Goal: Transaction & Acquisition: Purchase product/service

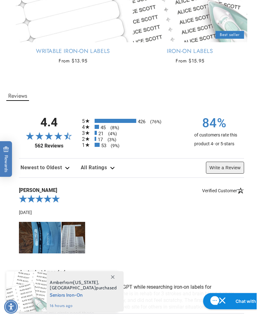
scroll to position [734, 0]
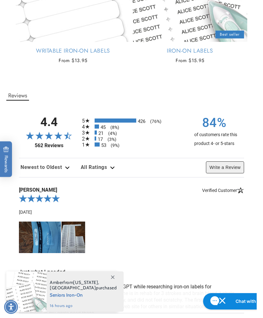
click at [116, 171] on div "All Ratings" at bounding box center [98, 167] width 38 height 12
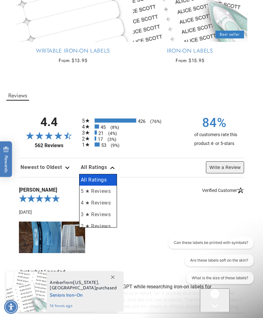
scroll to position [0, 0]
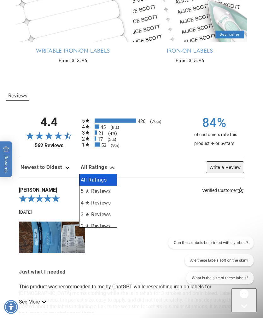
click at [110, 195] on li "5 ★ Reviews" at bounding box center [97, 192] width 37 height 12
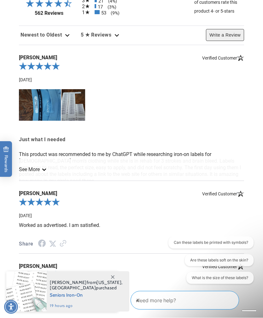
scroll to position [866, 0]
click at [241, 156] on p "This product was recommended to me by ChatGPT while researching iron-on labels …" at bounding box center [131, 167] width 225 height 33
click at [45, 171] on link "See More" at bounding box center [32, 170] width 26 height 6
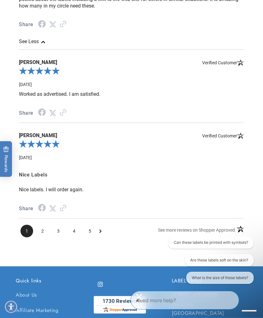
scroll to position [1042, 0]
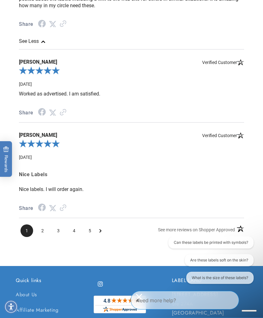
click at [101, 233] on icon "Next Page" at bounding box center [100, 231] width 2 height 3
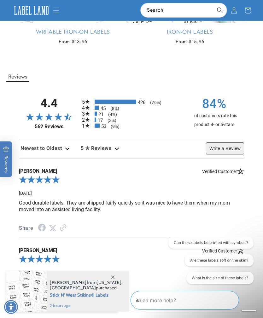
scroll to position [751, 0]
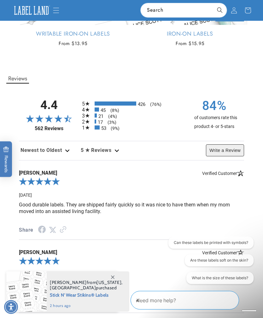
click at [87, 130] on icon "53 1-star reviews, 9% of total reviews" at bounding box center [87, 128] width 5 height 4
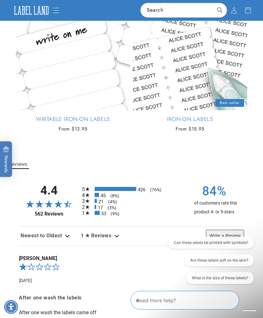
scroll to position [662, 0]
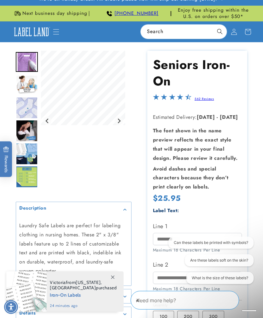
scroll to position [9, 0]
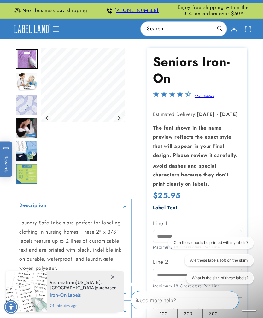
click at [30, 84] on img "Go to slide 2" at bounding box center [27, 82] width 22 height 20
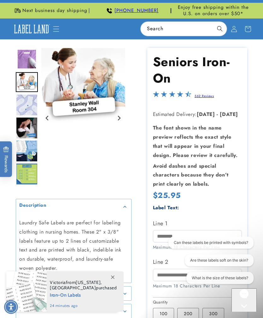
click at [29, 103] on img "Go to slide 3" at bounding box center [27, 105] width 22 height 22
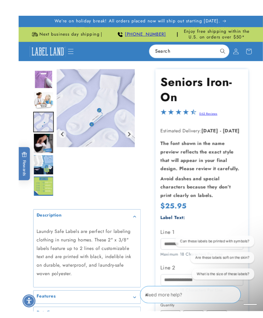
scroll to position [7, 0]
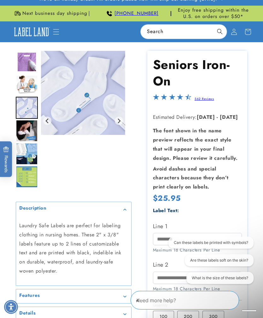
click at [32, 130] on img "Go to slide 4" at bounding box center [27, 131] width 22 height 22
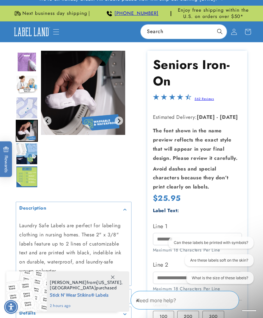
click at [31, 152] on img "Go to slide 5" at bounding box center [27, 154] width 22 height 22
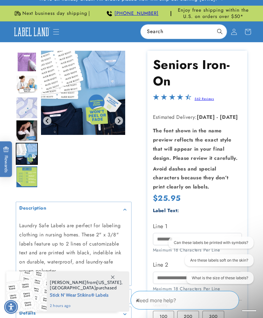
click at [30, 177] on img "Go to slide 6" at bounding box center [27, 177] width 22 height 22
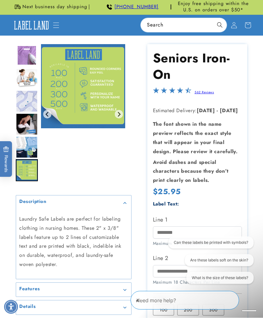
scroll to position [0, 0]
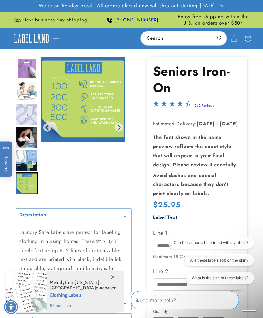
click at [235, 36] on icon at bounding box center [234, 38] width 6 height 6
click at [250, 37] on icon at bounding box center [248, 39] width 14 height 14
